Goal: Check status: Check status

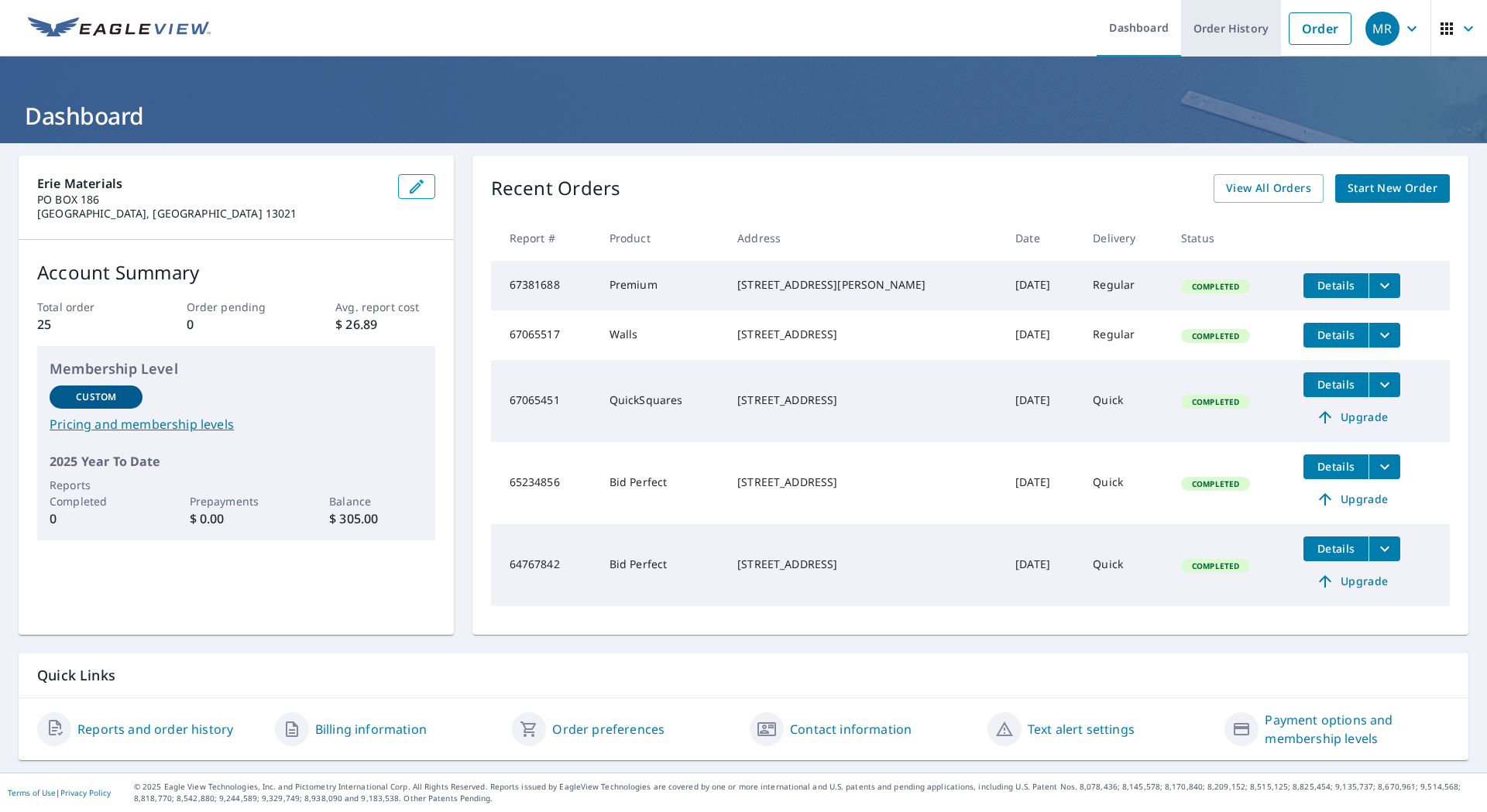
click at [1220, 37] on link "Order History" at bounding box center [1231, 28] width 100 height 57
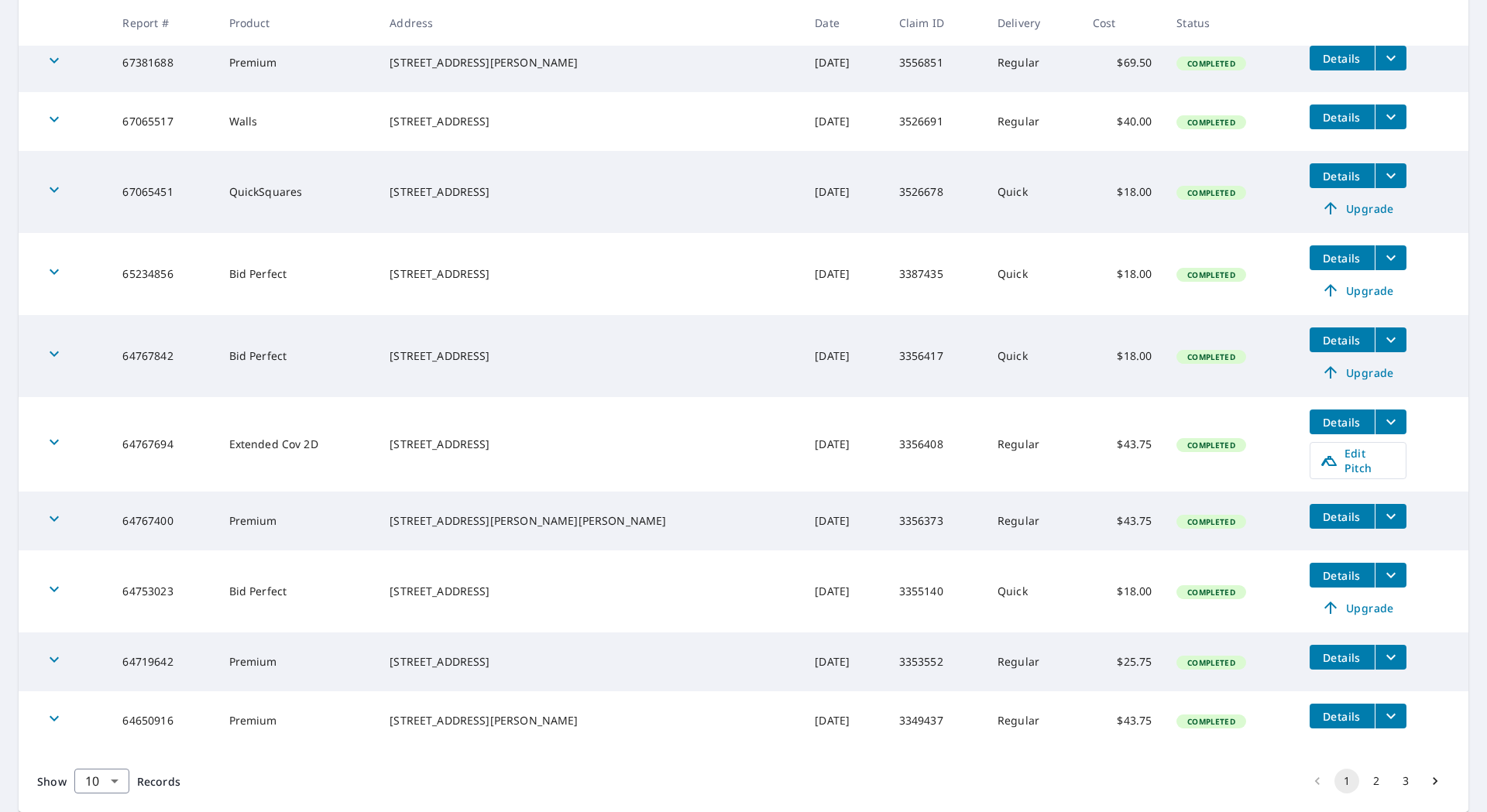
scroll to position [361, 0]
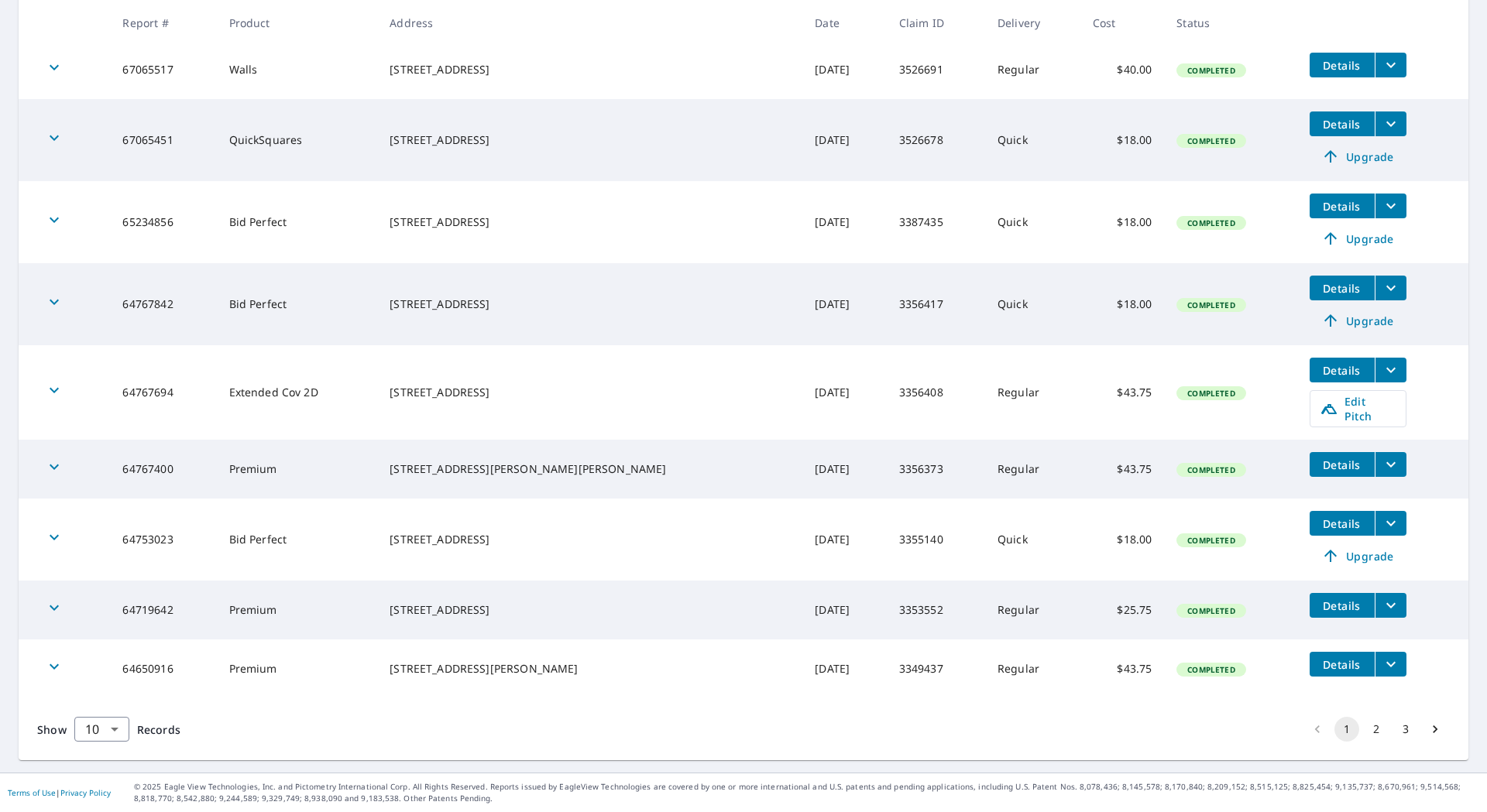
click at [1364, 731] on button "2" at bounding box center [1376, 729] width 24 height 24
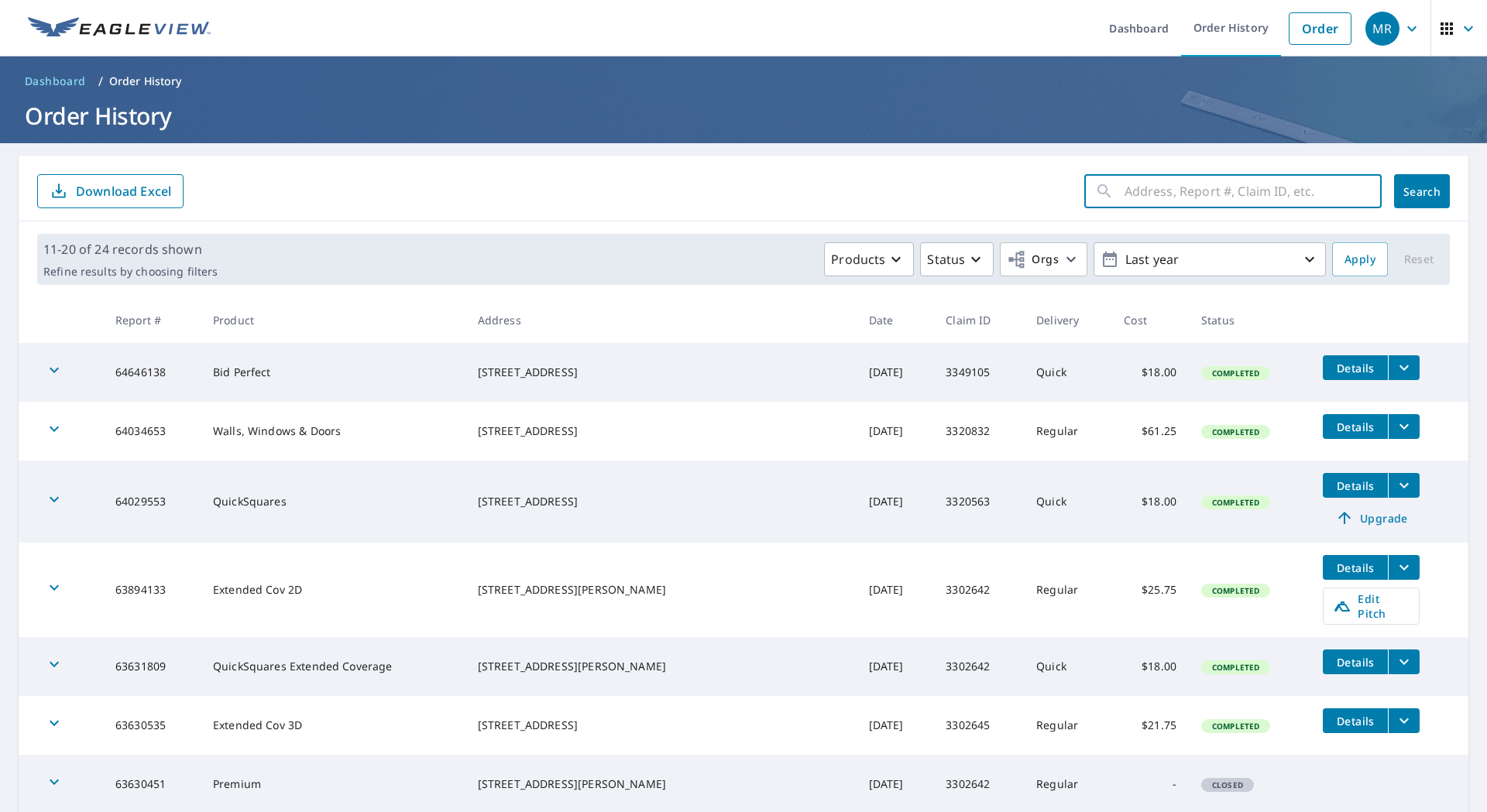
click at [1167, 190] on input "text" at bounding box center [1253, 191] width 257 height 43
type input "lakeshore"
click button "Search" at bounding box center [1422, 191] width 56 height 34
